Goal: Information Seeking & Learning: Learn about a topic

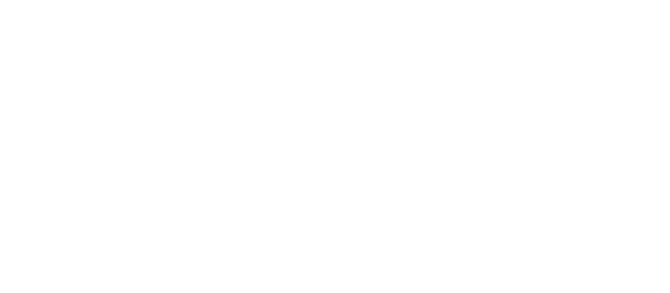
select select "*"
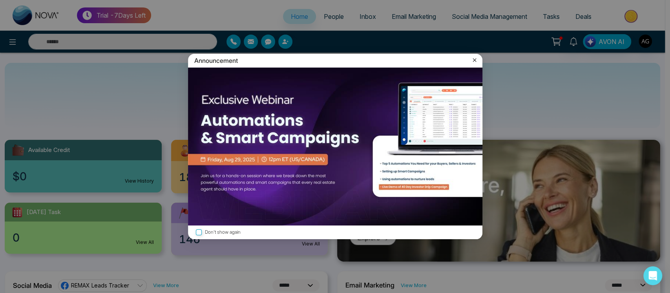
click at [471, 58] on icon at bounding box center [475, 60] width 8 height 8
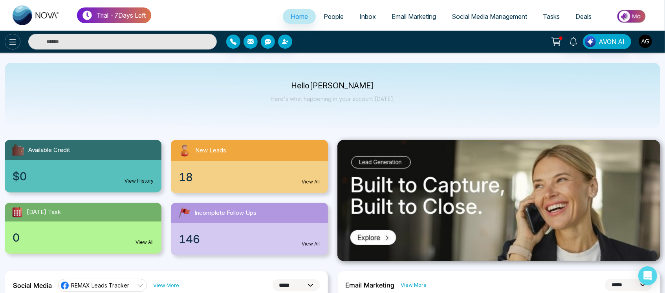
click at [17, 44] on icon at bounding box center [12, 41] width 9 height 9
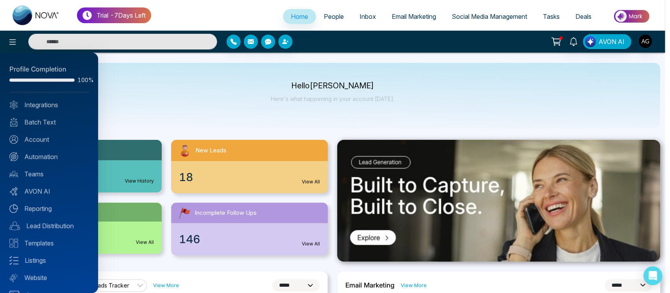
click at [419, 14] on div at bounding box center [335, 146] width 670 height 293
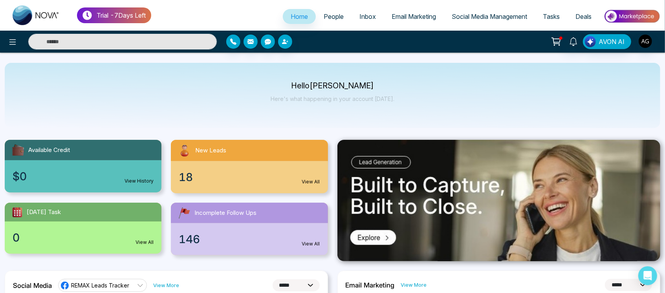
click at [411, 15] on span "Email Marketing" at bounding box center [414, 17] width 44 height 8
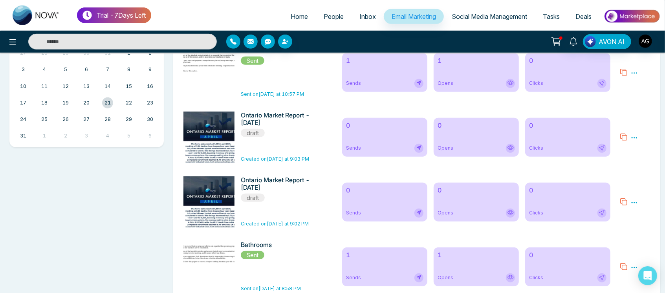
scroll to position [91, 0]
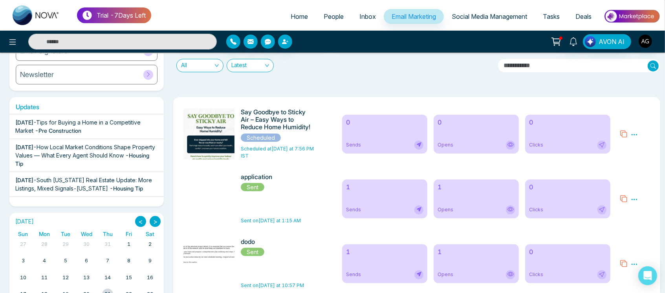
click at [291, 13] on span "Home" at bounding box center [299, 17] width 17 height 8
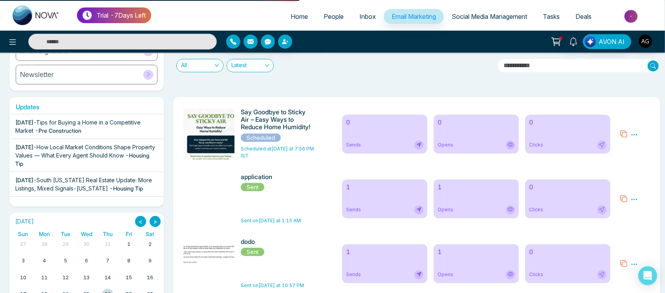
select select "*"
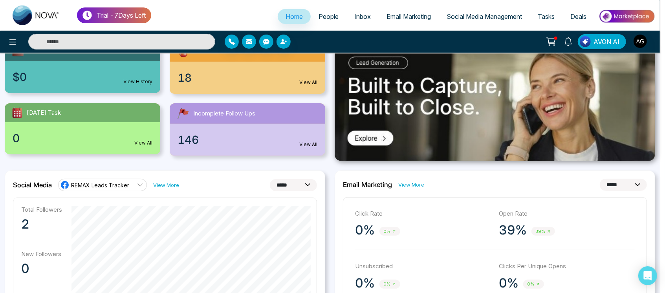
scroll to position [151, 0]
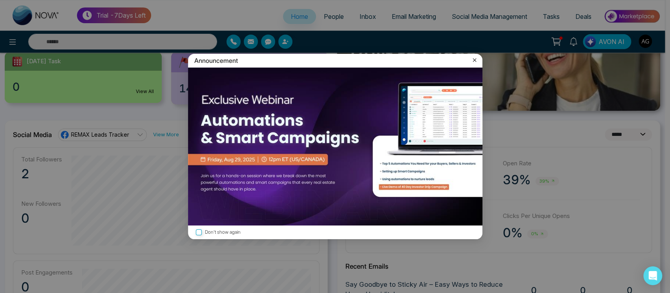
click at [472, 56] on icon at bounding box center [475, 60] width 8 height 8
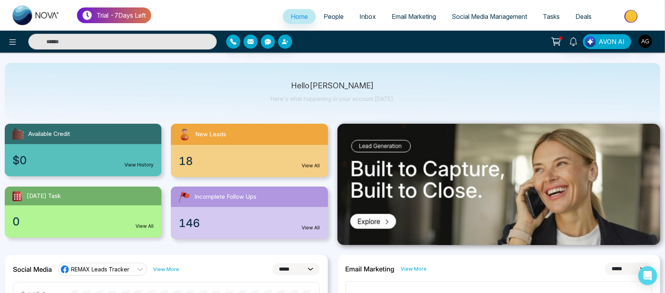
scroll to position [0, 0]
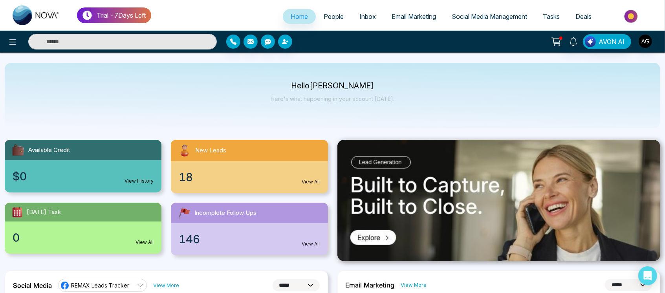
click at [8, 34] on div at bounding box center [110, 42] width 221 height 16
click at [13, 50] on div "AVON AI" at bounding box center [332, 42] width 665 height 22
click at [13, 46] on icon at bounding box center [12, 41] width 9 height 9
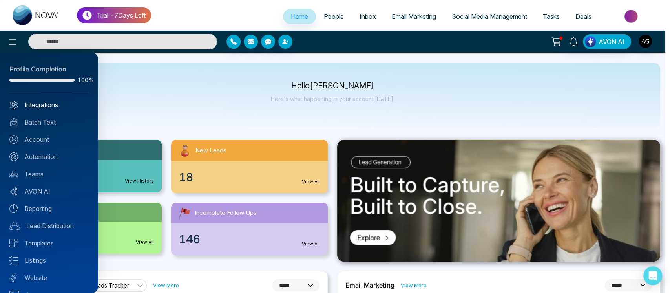
click at [51, 108] on link "Integrations" at bounding box center [48, 104] width 79 height 9
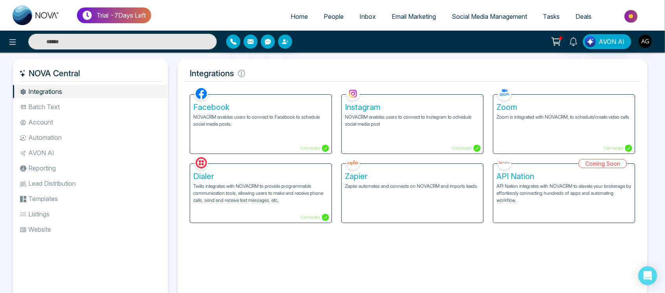
click at [50, 113] on li "Batch Text" at bounding box center [90, 106] width 155 height 13
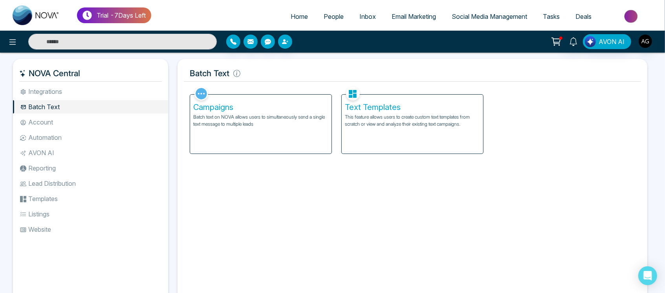
click at [56, 128] on li "Account" at bounding box center [90, 121] width 155 height 13
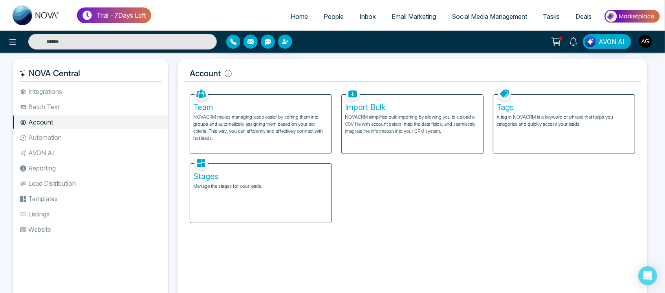
click at [56, 131] on li "Automation" at bounding box center [90, 137] width 155 height 13
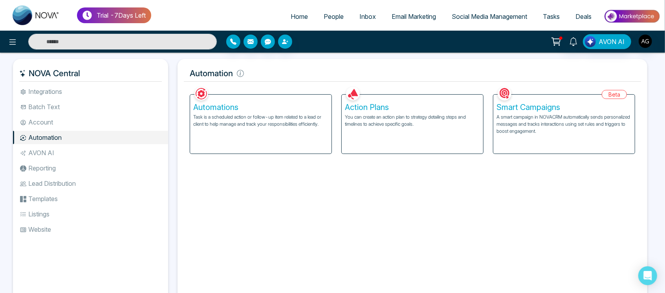
click at [58, 149] on li "AVON AI" at bounding box center [90, 152] width 155 height 13
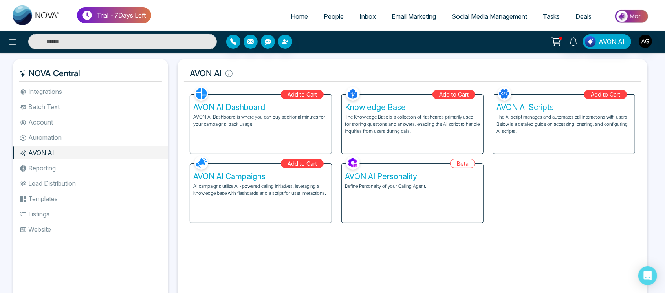
click at [59, 163] on li "Reporting" at bounding box center [90, 167] width 155 height 13
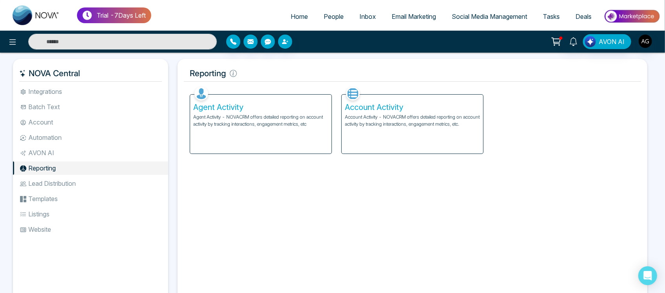
click at [64, 176] on ul "Integrations Batch Text Account Automation AVON AI Reporting Lead Distribution …" at bounding box center [90, 187] width 155 height 205
drag, startPoint x: 64, startPoint y: 176, endPoint x: 64, endPoint y: 184, distance: 8.2
click at [64, 184] on ul "Integrations Batch Text Account Automation AVON AI Reporting Lead Distribution …" at bounding box center [90, 187] width 155 height 205
click at [64, 184] on li "Lead Distribution" at bounding box center [90, 183] width 155 height 13
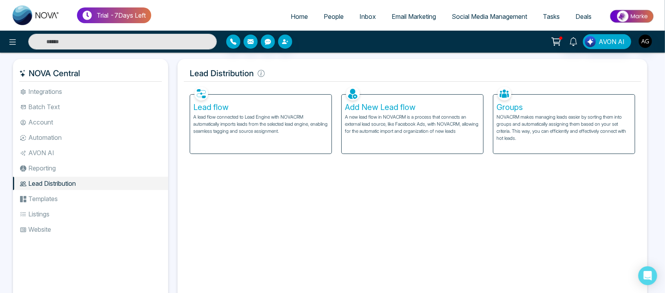
click at [62, 192] on li "Templates" at bounding box center [90, 198] width 155 height 13
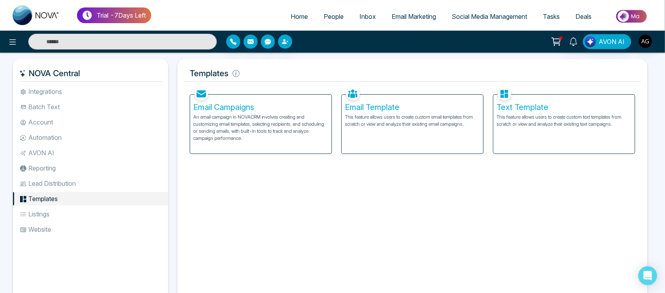
click at [62, 192] on li "Templates" at bounding box center [90, 198] width 155 height 13
click at [57, 221] on ul "Integrations Batch Text Account Automation AVON AI Reporting Lead Distribution …" at bounding box center [90, 187] width 155 height 205
click at [55, 217] on li "Listings" at bounding box center [90, 213] width 155 height 13
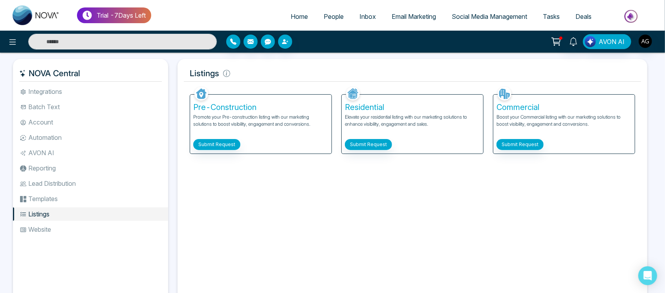
click at [55, 235] on li "Website" at bounding box center [90, 229] width 155 height 13
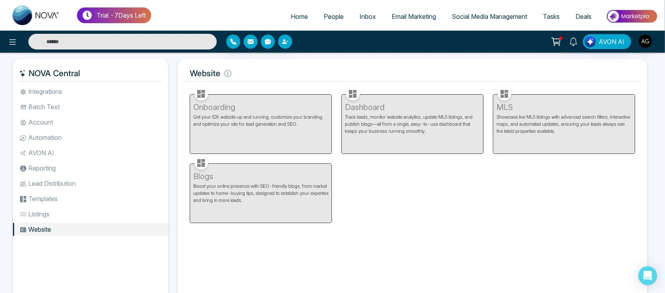
click at [292, 19] on span "Home" at bounding box center [299, 17] width 17 height 8
select select "*"
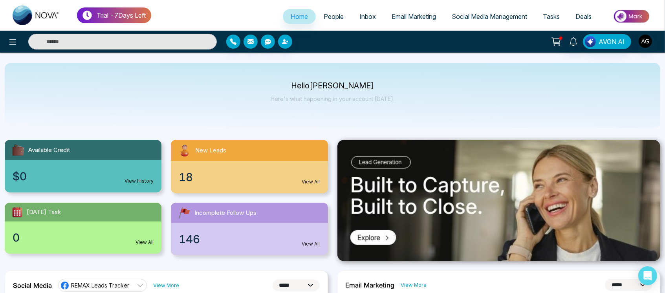
click at [337, 19] on span "People" at bounding box center [334, 17] width 20 height 8
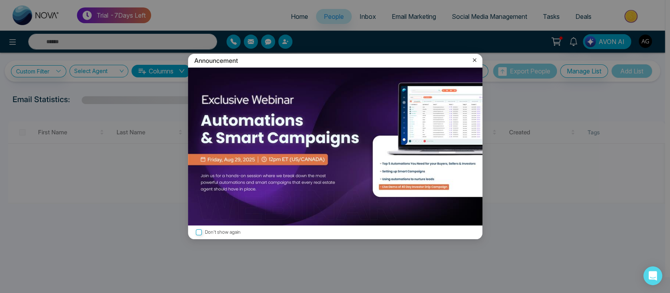
click at [478, 61] on icon at bounding box center [475, 60] width 8 height 8
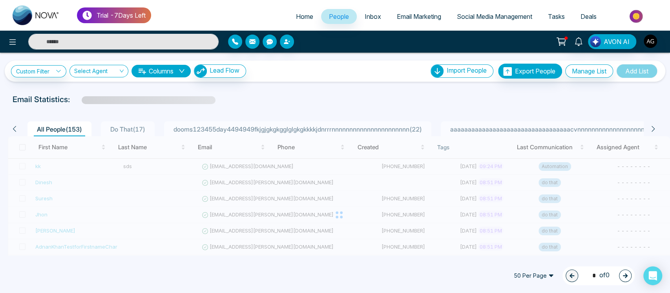
click at [374, 19] on span "Inbox" at bounding box center [373, 17] width 16 height 8
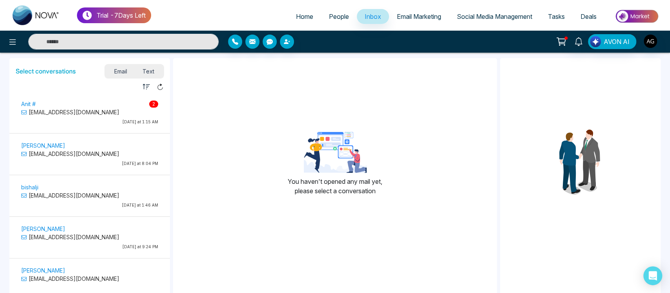
click at [432, 11] on link "Email Marketing" at bounding box center [419, 16] width 60 height 15
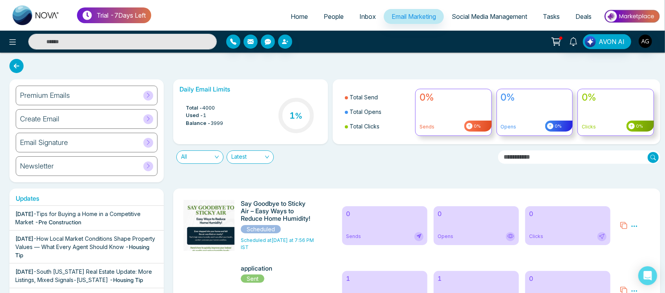
click at [485, 21] on link "Social Media Management" at bounding box center [489, 16] width 91 height 15
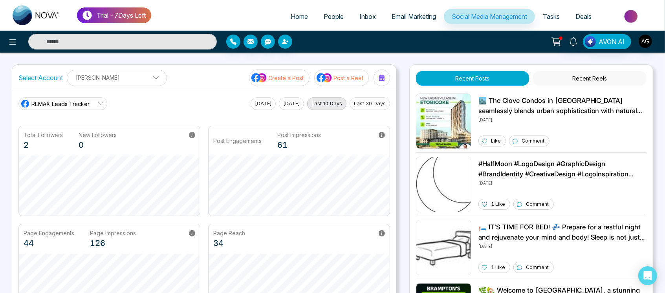
click at [426, 14] on span "Email Marketing" at bounding box center [414, 17] width 44 height 8
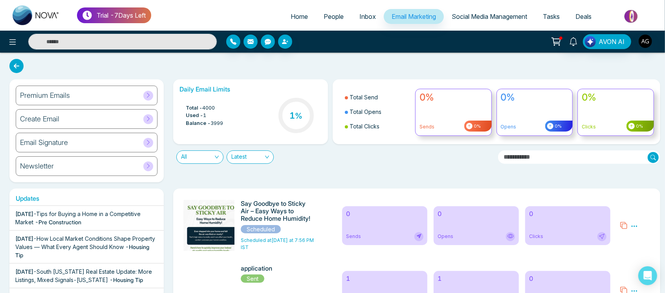
click at [480, 14] on span "Social Media Management" at bounding box center [489, 17] width 75 height 8
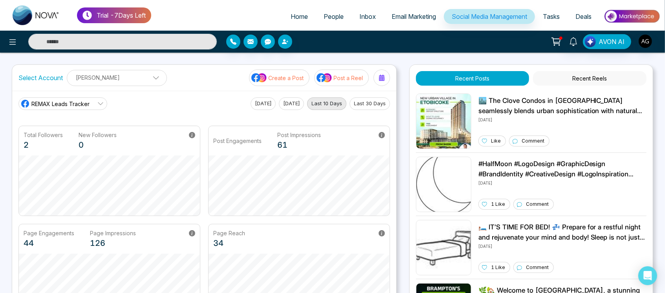
click at [543, 18] on span "Tasks" at bounding box center [551, 17] width 17 height 8
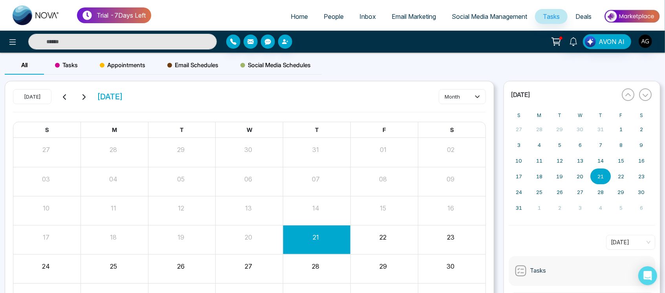
click at [589, 18] on span "Deals" at bounding box center [583, 17] width 16 height 8
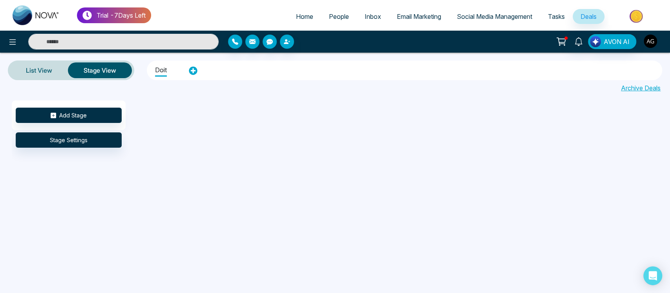
click at [656, 35] on button "button" at bounding box center [651, 41] width 14 height 14
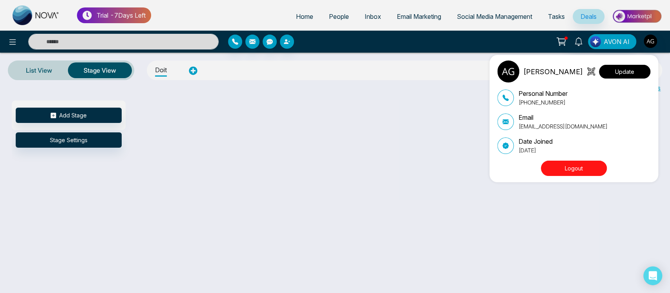
click at [638, 69] on button "Update" at bounding box center [624, 72] width 51 height 14
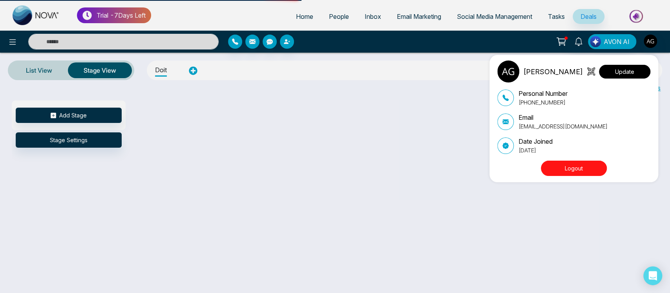
select select
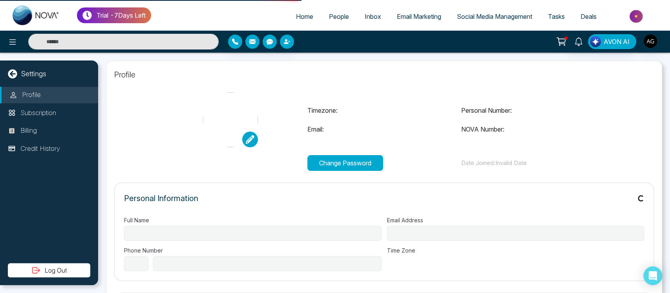
type input "**********"
select select "***"
type input "**********"
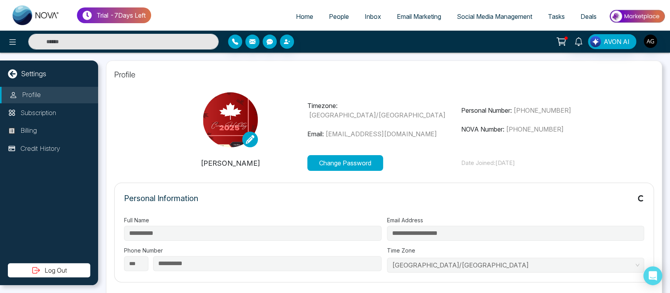
type input "**********"
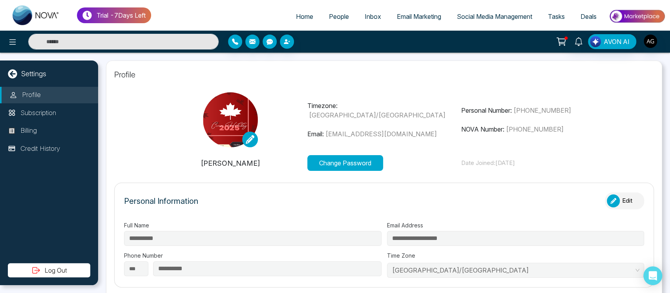
click at [303, 5] on div "Trial - 7 Days Left Home People Inbox Email Marketing Social Media Management T…" at bounding box center [335, 15] width 670 height 31
click at [302, 21] on link "Home" at bounding box center [304, 16] width 33 height 15
select select "*"
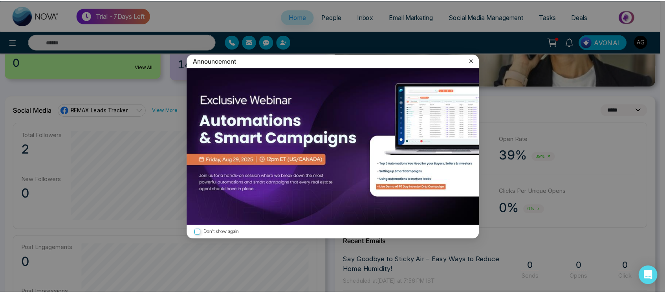
scroll to position [181, 0]
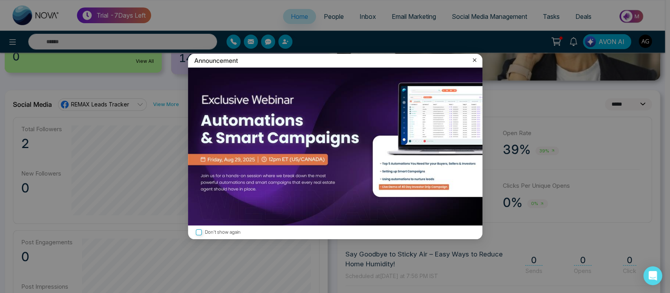
drag, startPoint x: 481, startPoint y: 62, endPoint x: 477, endPoint y: 61, distance: 4.0
click at [477, 61] on div "Announcement" at bounding box center [335, 61] width 295 height 14
click at [477, 61] on icon at bounding box center [475, 60] width 8 height 8
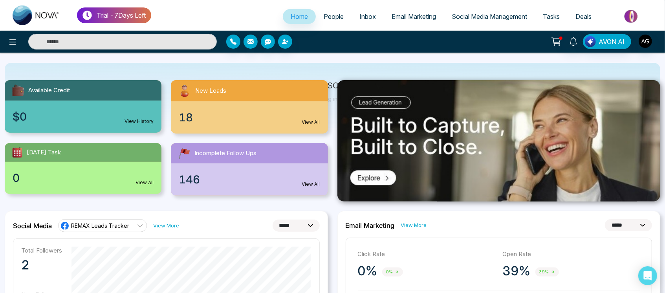
scroll to position [0, 0]
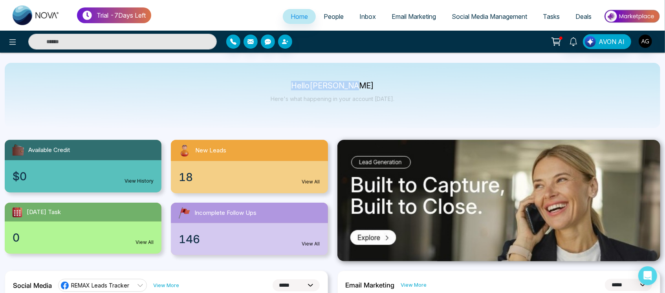
drag, startPoint x: 300, startPoint y: 81, endPoint x: 411, endPoint y: 96, distance: 111.8
click at [411, 96] on div "Hello [PERSON_NAME] Here's what happening in your account [DATE]." at bounding box center [332, 95] width 655 height 65
click at [15, 42] on icon at bounding box center [12, 41] width 7 height 5
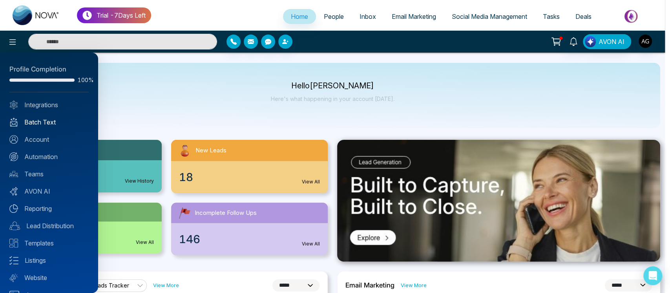
click at [48, 118] on link "Batch Text" at bounding box center [48, 121] width 79 height 9
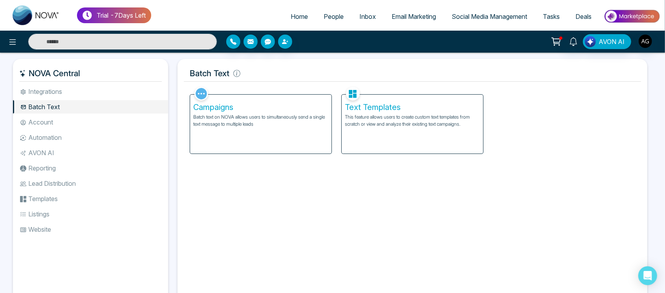
click at [323, 116] on p "Batch text on NOVA allows users to simultaneously send a single text message to…" at bounding box center [260, 120] width 135 height 14
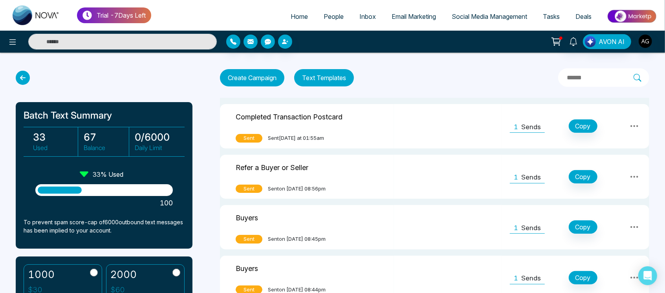
click at [535, 127] on p "Sends" at bounding box center [531, 127] width 20 height 10
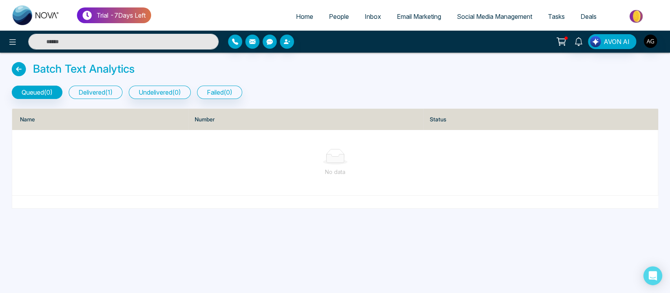
click at [109, 95] on button "delivered ( 1 )" at bounding box center [96, 92] width 54 height 13
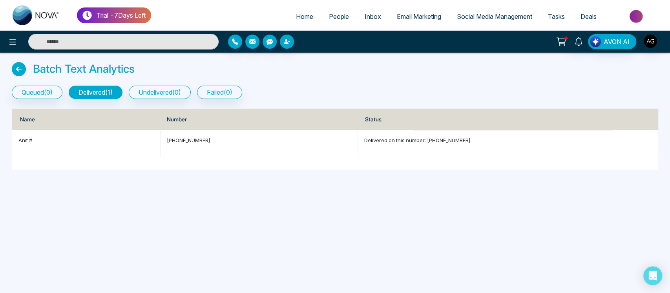
click at [410, 17] on span "Email Marketing" at bounding box center [419, 17] width 44 height 8
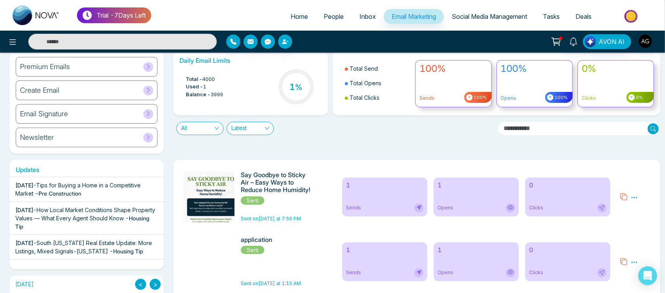
scroll to position [35, 0]
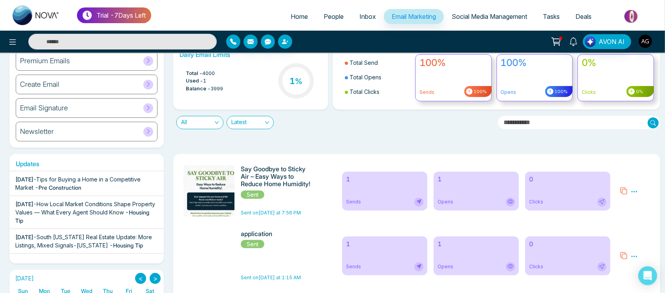
click at [635, 190] on icon at bounding box center [634, 191] width 7 height 7
click at [623, 216] on link "Analytics" at bounding box center [620, 214] width 23 height 7
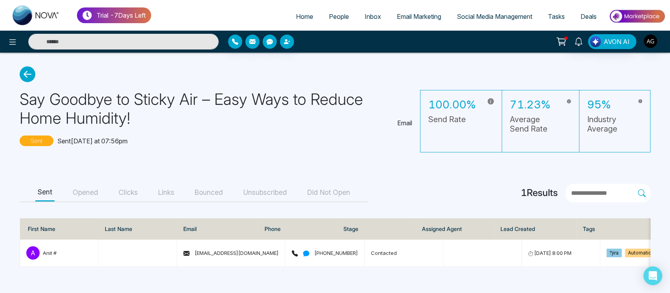
click at [29, 71] on icon at bounding box center [28, 74] width 16 height 16
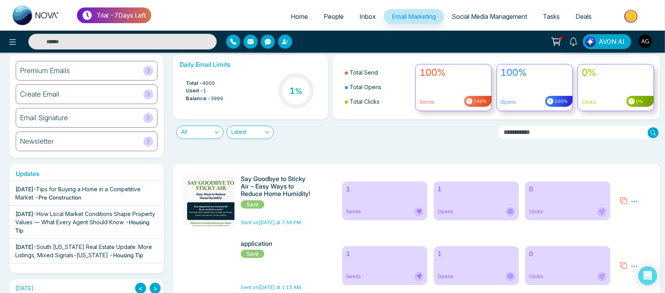
scroll to position [46, 0]
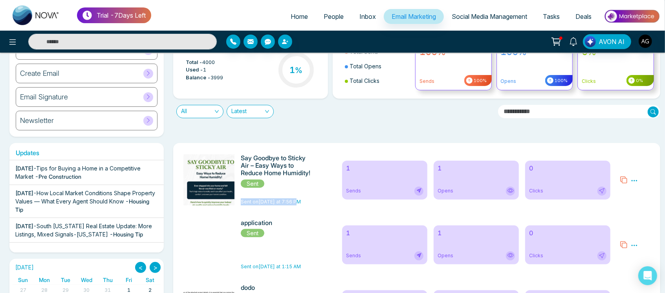
drag, startPoint x: 243, startPoint y: 201, endPoint x: 316, endPoint y: 205, distance: 73.1
click at [315, 205] on span "Sent on [DATE] at 7:56 PM" at bounding box center [278, 201] width 75 height 7
drag, startPoint x: 244, startPoint y: 204, endPoint x: 316, endPoint y: 200, distance: 71.9
click at [315, 200] on span "Sent on [DATE] at 7:56 PM" at bounding box center [278, 201] width 75 height 7
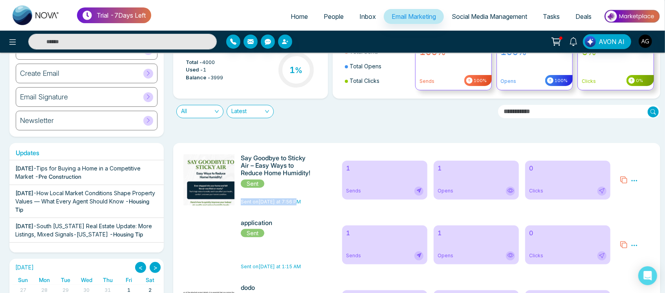
click at [315, 200] on span "Sent on [DATE] at 7:56 PM" at bounding box center [278, 201] width 75 height 7
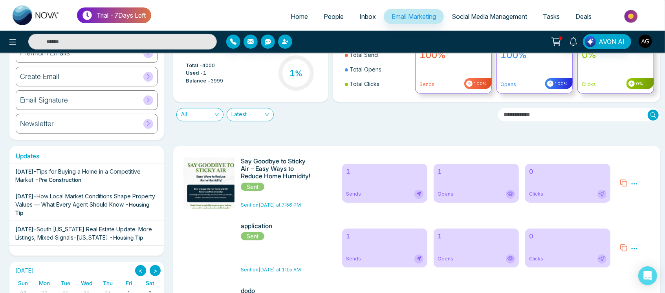
scroll to position [0, 0]
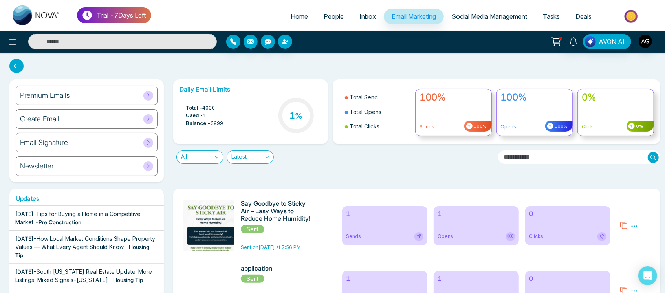
click at [18, 64] on icon at bounding box center [16, 66] width 14 height 14
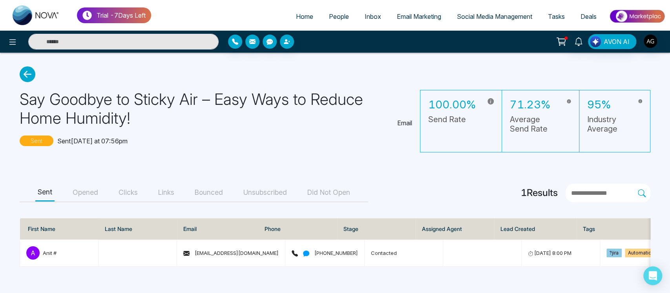
click at [29, 77] on icon at bounding box center [28, 74] width 16 height 16
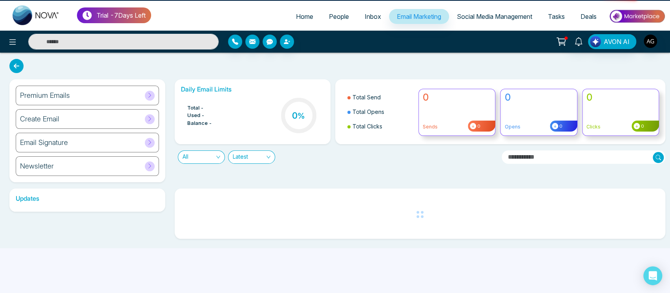
click at [25, 73] on div "Premium Emails Create Email Email Signature Newsletter Daily Email Limits Total…" at bounding box center [335, 151] width 670 height 196
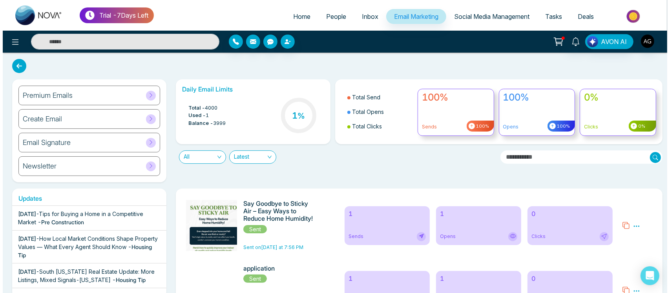
scroll to position [11, 0]
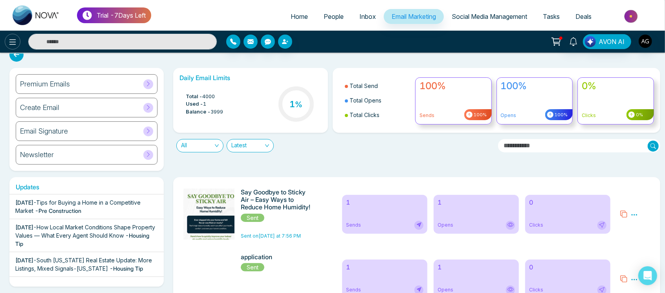
click at [9, 40] on icon at bounding box center [12, 41] width 9 height 9
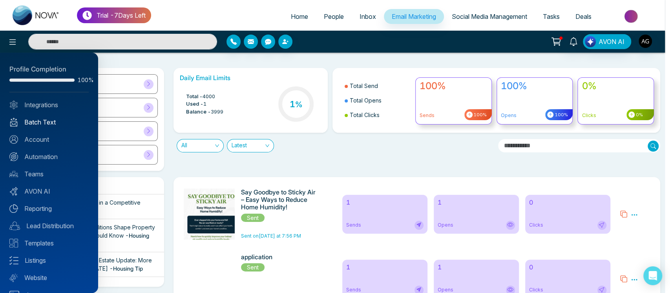
click at [50, 124] on link "Batch Text" at bounding box center [48, 121] width 79 height 9
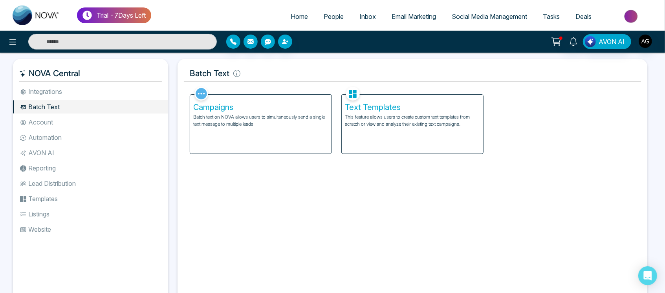
click at [291, 128] on div "Campaigns Batch text on NOVA allows users to simultaneously send a single text …" at bounding box center [260, 124] width 141 height 59
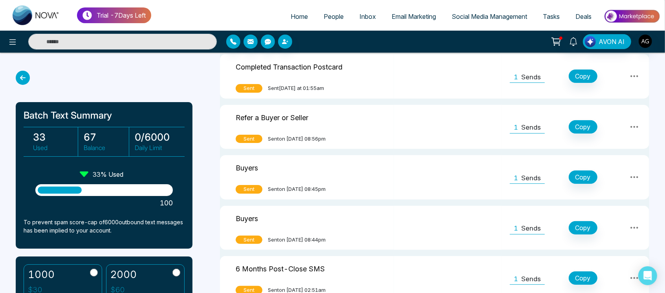
scroll to position [51, 0]
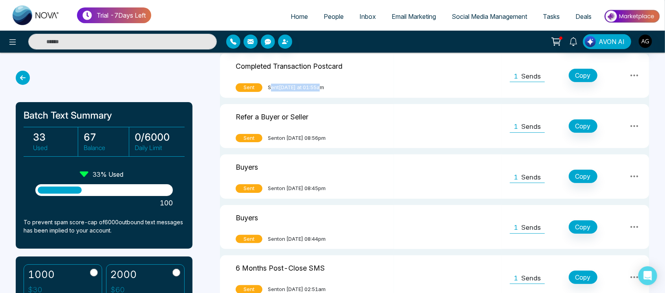
drag, startPoint x: 271, startPoint y: 88, endPoint x: 336, endPoint y: 88, distance: 65.6
click at [336, 88] on div "Sent Sent [DATE] at 01:55am" at bounding box center [307, 87] width 143 height 9
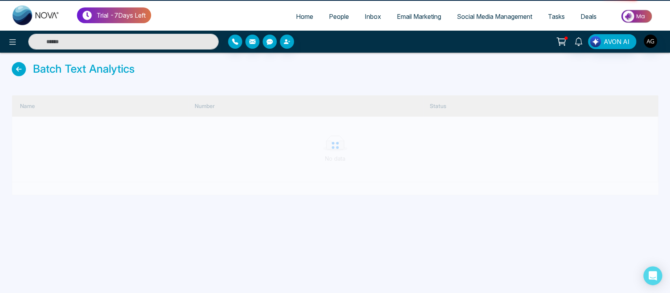
click at [336, 88] on div "Name Number Status No data" at bounding box center [335, 141] width 656 height 110
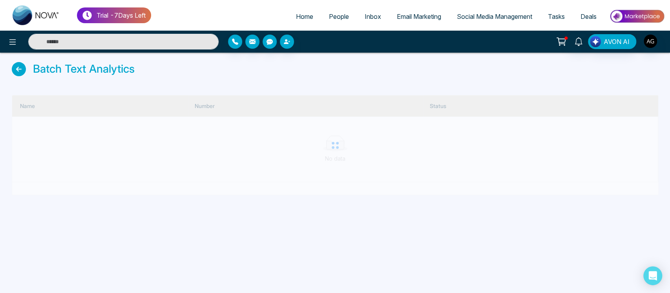
click at [15, 68] on icon at bounding box center [19, 69] width 14 height 14
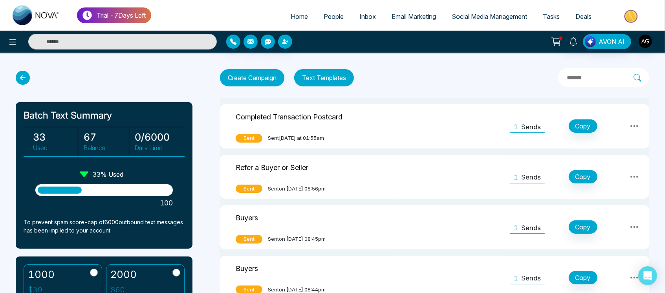
click at [523, 130] on p "Sends" at bounding box center [531, 127] width 20 height 10
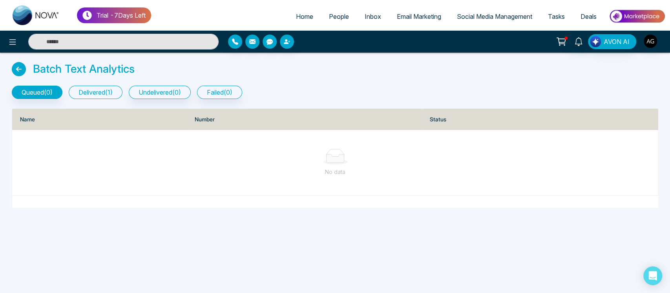
click at [105, 90] on button "delivered ( 1 )" at bounding box center [96, 92] width 54 height 13
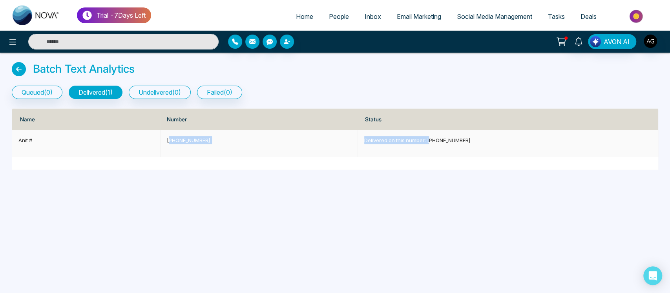
drag, startPoint x: 169, startPoint y: 140, endPoint x: 441, endPoint y: 149, distance: 272.7
click at [441, 149] on tr "Anit # [PHONE_NUMBER] Delivered on this number: [PHONE_NUMBER]" at bounding box center [335, 143] width 646 height 27
click at [507, 134] on td "Delivered on this number: [PHONE_NUMBER]" at bounding box center [508, 143] width 300 height 27
click at [428, 19] on span "Email Marketing" at bounding box center [419, 17] width 44 height 8
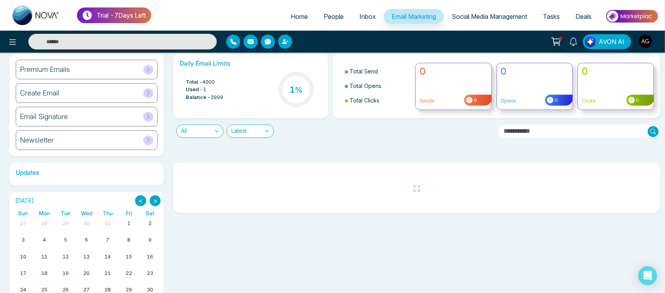
scroll to position [60, 0]
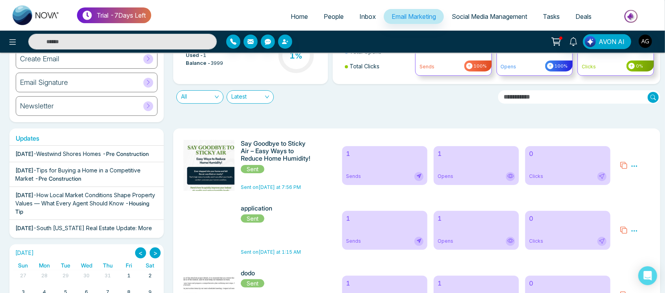
click at [630, 163] on div "Preview Analytics Delete" at bounding box center [635, 165] width 40 height 51
click at [632, 163] on icon at bounding box center [634, 166] width 7 height 7
click at [620, 185] on li "Analytics" at bounding box center [620, 190] width 23 height 11
click at [633, 165] on icon at bounding box center [634, 166] width 7 height 7
click at [624, 187] on link "Analytics" at bounding box center [620, 189] width 23 height 7
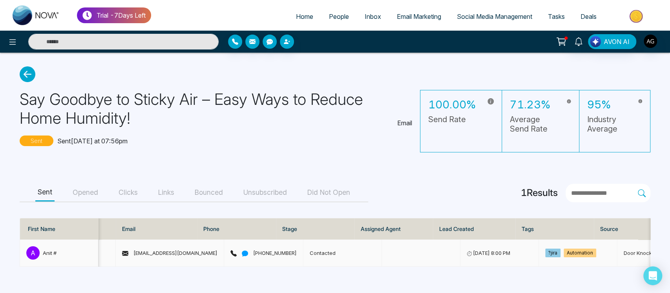
scroll to position [0, 67]
click at [339, 254] on td "Contacted" at bounding box center [337, 253] width 79 height 27
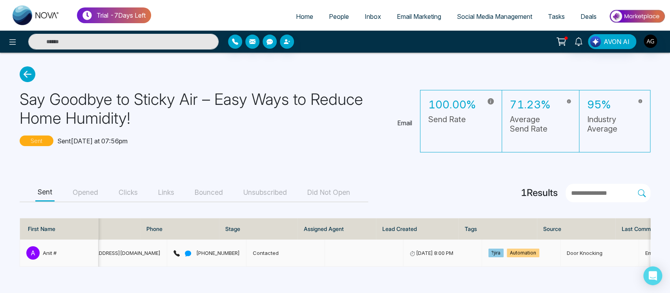
scroll to position [0, 240]
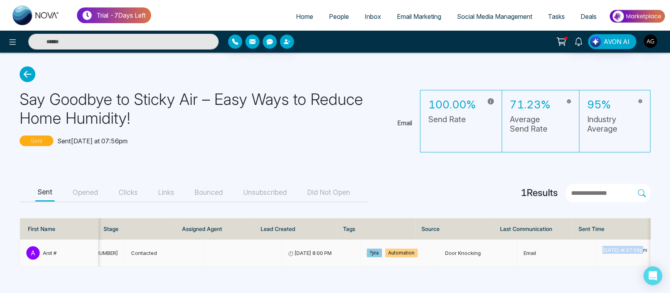
drag, startPoint x: 579, startPoint y: 243, endPoint x: 643, endPoint y: 246, distance: 63.7
click at [643, 246] on td "[DATE] at 07:56pm" at bounding box center [635, 253] width 79 height 27
click at [31, 76] on icon at bounding box center [28, 74] width 16 height 16
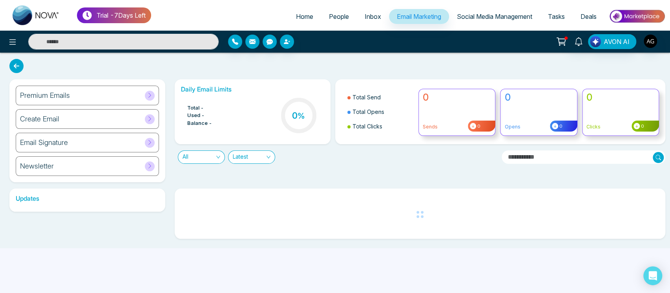
click at [19, 69] on icon at bounding box center [16, 66] width 14 height 14
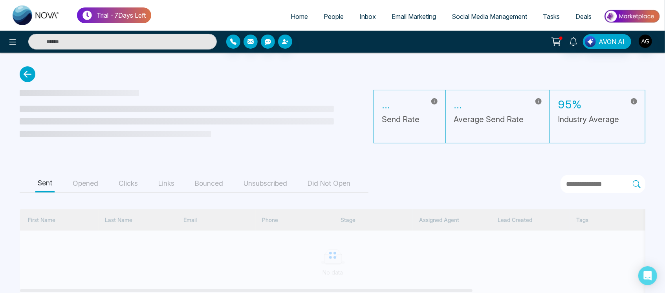
click at [21, 71] on icon at bounding box center [28, 74] width 16 height 16
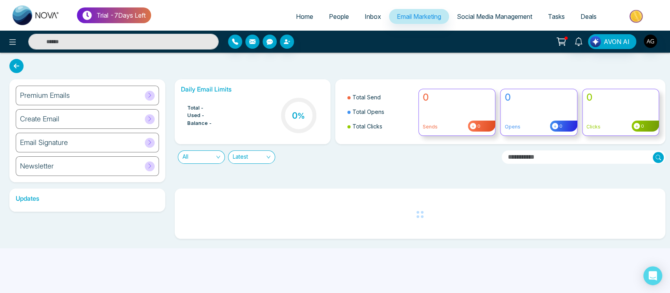
click at [16, 64] on icon at bounding box center [16, 66] width 14 height 14
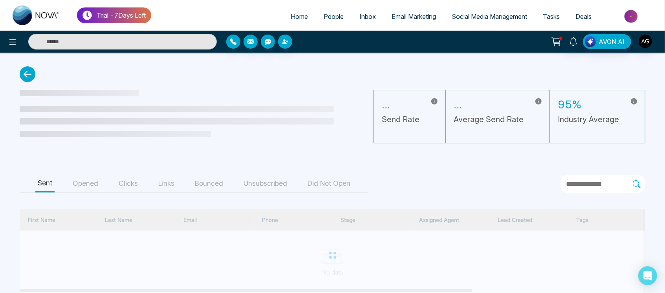
click at [26, 78] on icon at bounding box center [28, 74] width 16 height 16
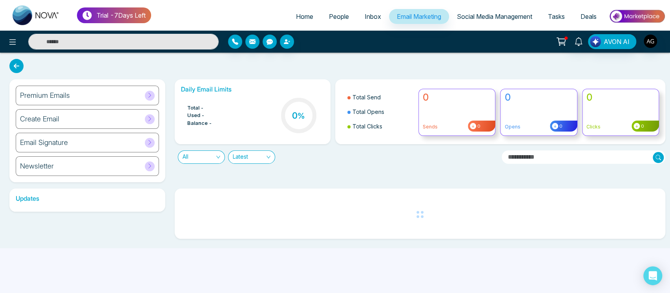
click at [18, 61] on icon at bounding box center [16, 66] width 14 height 14
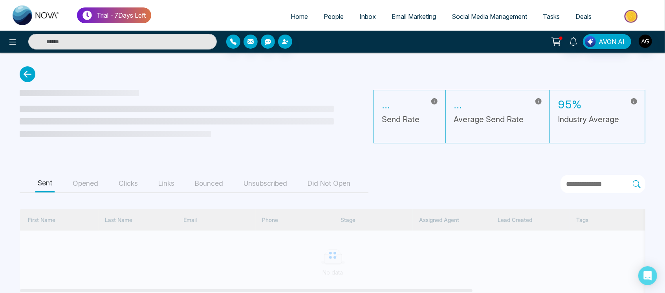
click at [26, 74] on icon at bounding box center [28, 74] width 16 height 16
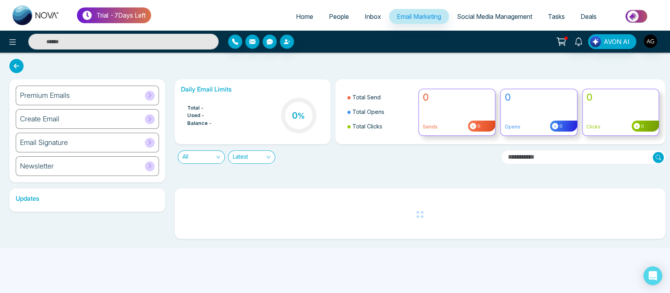
click at [19, 68] on icon at bounding box center [16, 66] width 14 height 14
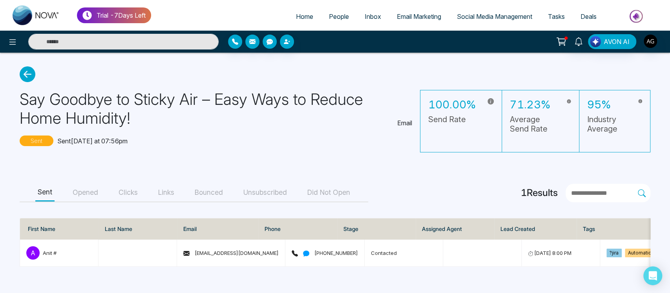
click at [25, 78] on icon at bounding box center [28, 74] width 16 height 16
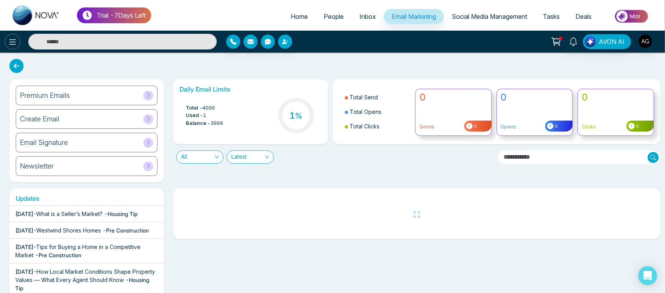
click at [8, 42] on icon at bounding box center [12, 41] width 9 height 9
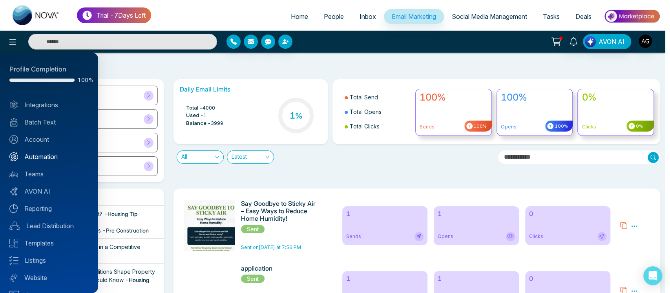
click at [50, 157] on link "Automation" at bounding box center [48, 156] width 79 height 9
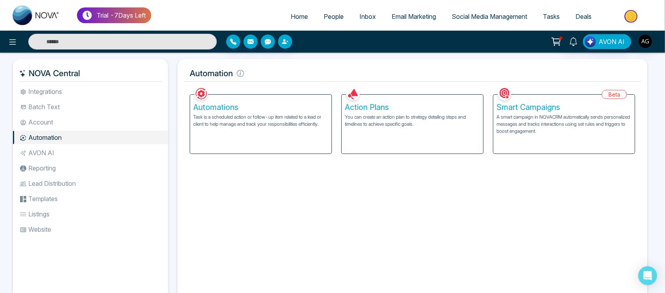
click at [447, 134] on div "Action Plans You can create an action plan to strategy detailing steps and time…" at bounding box center [412, 124] width 141 height 59
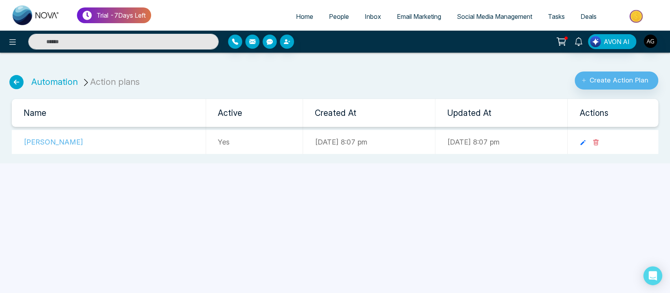
click at [9, 78] on ul "Automation Action plans" at bounding box center [75, 77] width 141 height 24
click at [11, 78] on icon at bounding box center [16, 82] width 14 height 14
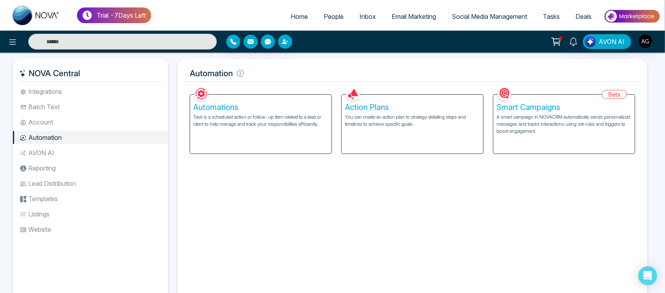
click at [313, 137] on div "Automations Task is a scheduled action or follow-up item related to a lead or c…" at bounding box center [260, 124] width 141 height 59
